Goal: Task Accomplishment & Management: Complete application form

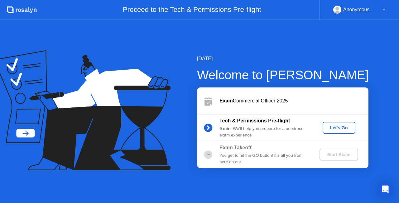
click at [340, 125] on div "Let's Go" at bounding box center [339, 127] width 28 height 5
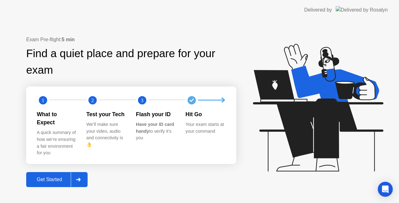
click at [56, 177] on div "Get Started" at bounding box center [49, 180] width 43 height 6
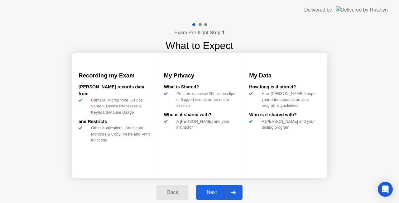
click at [211, 188] on button "Next" at bounding box center [219, 192] width 46 height 15
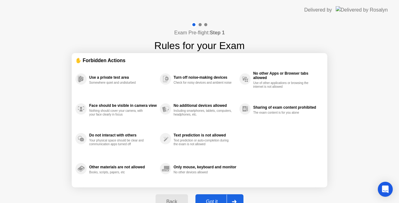
click at [214, 197] on button "Got it" at bounding box center [220, 201] width 48 height 15
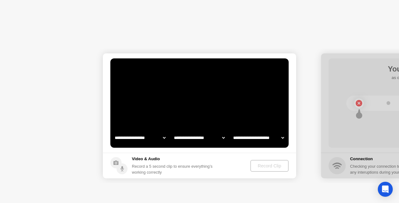
select select "**********"
select select "*******"
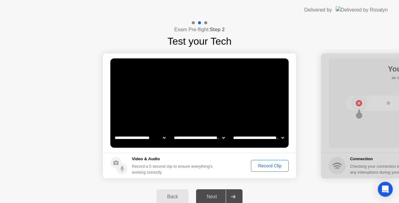
click at [274, 163] on div "Record Clip" at bounding box center [269, 165] width 33 height 5
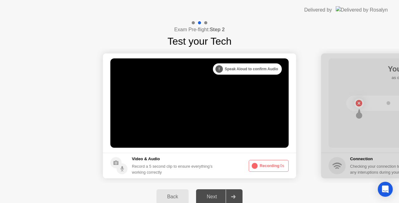
drag, startPoint x: 358, startPoint y: 80, endPoint x: 282, endPoint y: 82, distance: 76.5
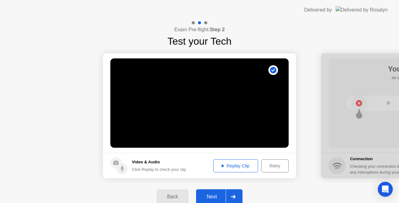
click at [209, 194] on div "Next" at bounding box center [212, 197] width 28 height 6
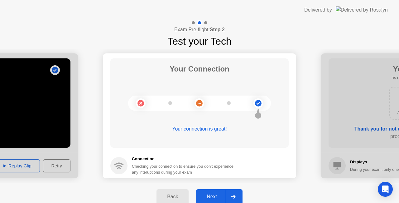
click at [209, 196] on div "Next" at bounding box center [212, 197] width 28 height 6
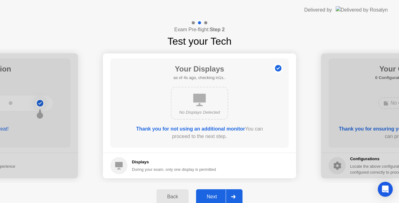
click at [209, 196] on div "Next" at bounding box center [212, 197] width 28 height 6
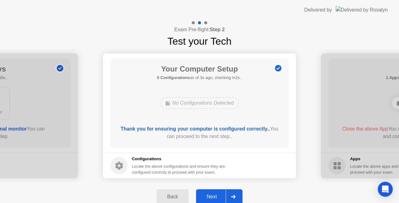
click at [209, 196] on div "Next" at bounding box center [212, 197] width 28 height 6
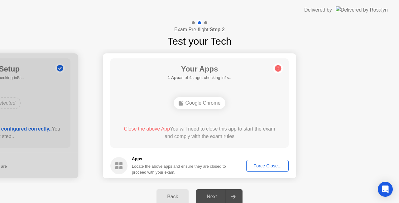
click at [209, 196] on div "Next" at bounding box center [212, 197] width 28 height 6
drag, startPoint x: 41, startPoint y: 154, endPoint x: 101, endPoint y: 156, distance: 60.2
click at [264, 163] on div "Force Close..." at bounding box center [268, 165] width 38 height 5
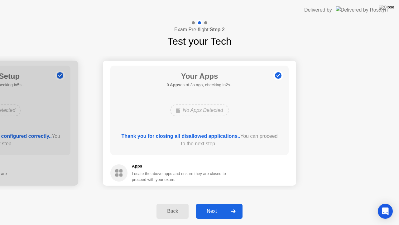
click at [212, 202] on button "Next" at bounding box center [219, 210] width 46 height 15
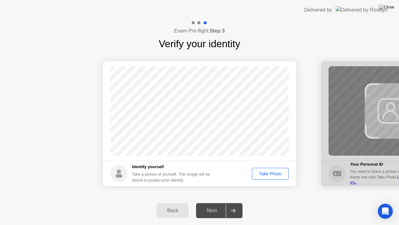
click at [271, 176] on div "Take Photo" at bounding box center [270, 173] width 32 height 5
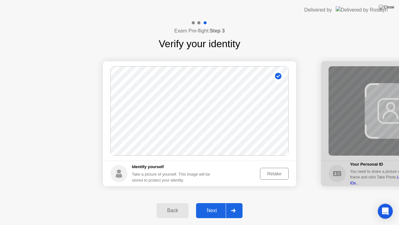
click at [208, 202] on button "Next" at bounding box center [219, 210] width 46 height 15
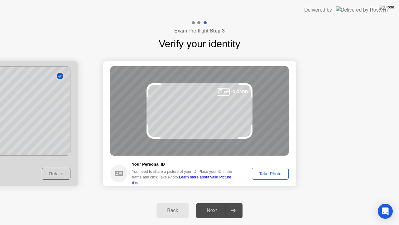
click at [274, 174] on div "Take Photo" at bounding box center [270, 173] width 32 height 5
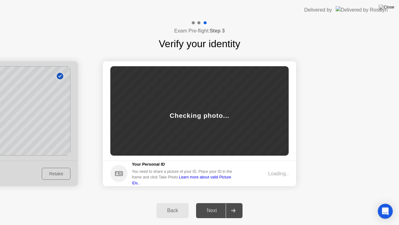
click at [273, 172] on div "Loading.." at bounding box center [278, 173] width 21 height 7
click at [200, 99] on div "Checking photo..." at bounding box center [199, 110] width 178 height 89
click at [116, 171] on icon at bounding box center [119, 173] width 8 height 5
click at [196, 102] on div "Checking photo..." at bounding box center [199, 110] width 178 height 89
click at [208, 202] on div "Next" at bounding box center [212, 210] width 28 height 6
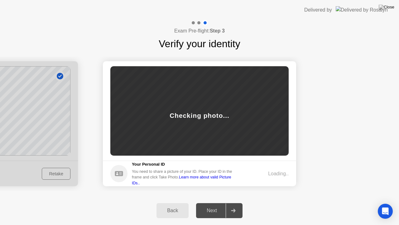
click at [237, 202] on div at bounding box center [233, 210] width 15 height 14
click at [231, 180] on link "Learn more about valid Picture IDs.." at bounding box center [182, 180] width 100 height 10
click at [215, 202] on div "Next" at bounding box center [212, 210] width 28 height 6
click at [274, 173] on div "Loading.." at bounding box center [278, 173] width 21 height 7
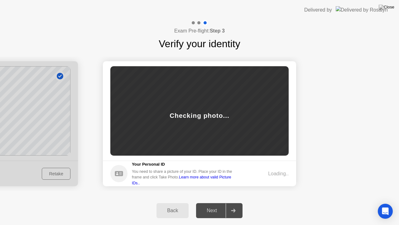
click at [119, 173] on icon at bounding box center [119, 173] width 8 height 5
click at [207, 102] on div "Checking photo..." at bounding box center [199, 110] width 178 height 89
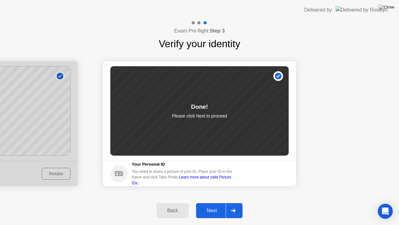
click at [213, 202] on div "Next" at bounding box center [212, 210] width 28 height 6
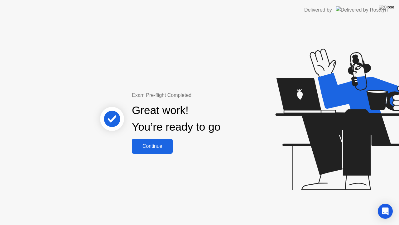
click at [147, 148] on div "Continue" at bounding box center [152, 146] width 37 height 6
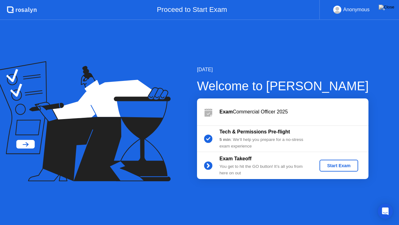
click at [342, 166] on div "Start Exam" at bounding box center [338, 165] width 33 height 5
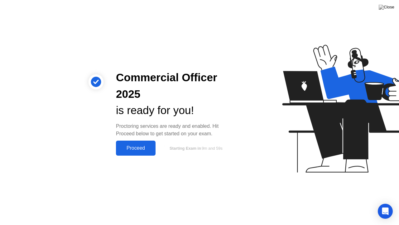
click at [118, 145] on div "Proceed" at bounding box center [136, 148] width 36 height 6
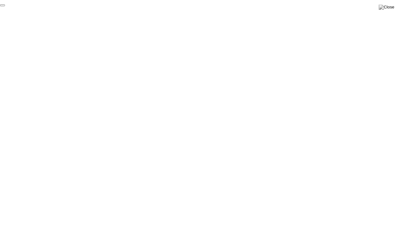
click div "End Proctoring Session"
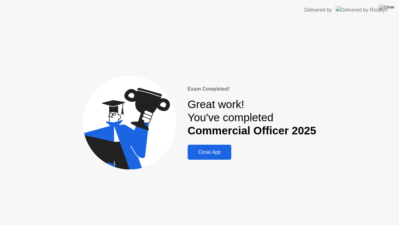
click at [216, 152] on div "Close App" at bounding box center [210, 152] width 40 height 6
